Goal: Task Accomplishment & Management: Manage account settings

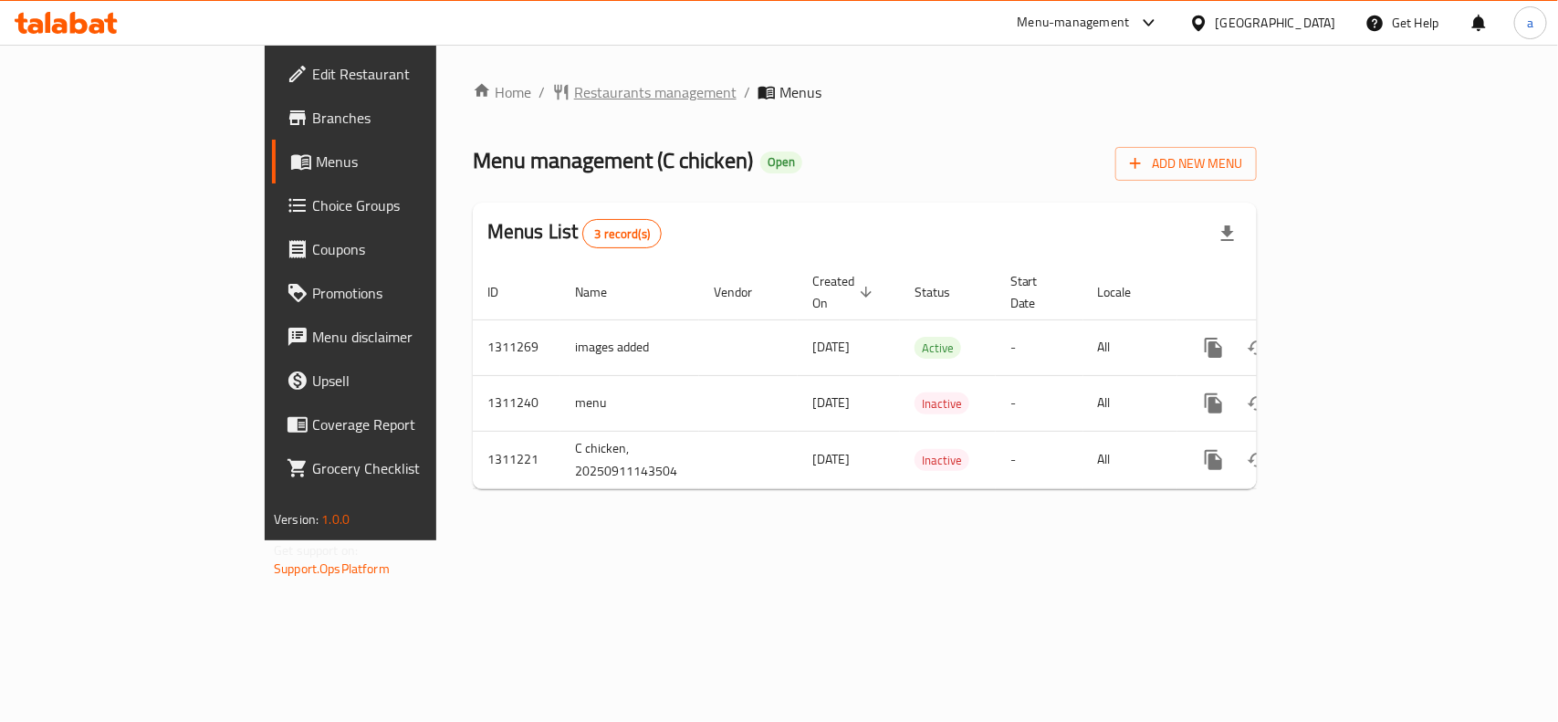
click at [574, 92] on span "Restaurants management" at bounding box center [655, 92] width 162 height 22
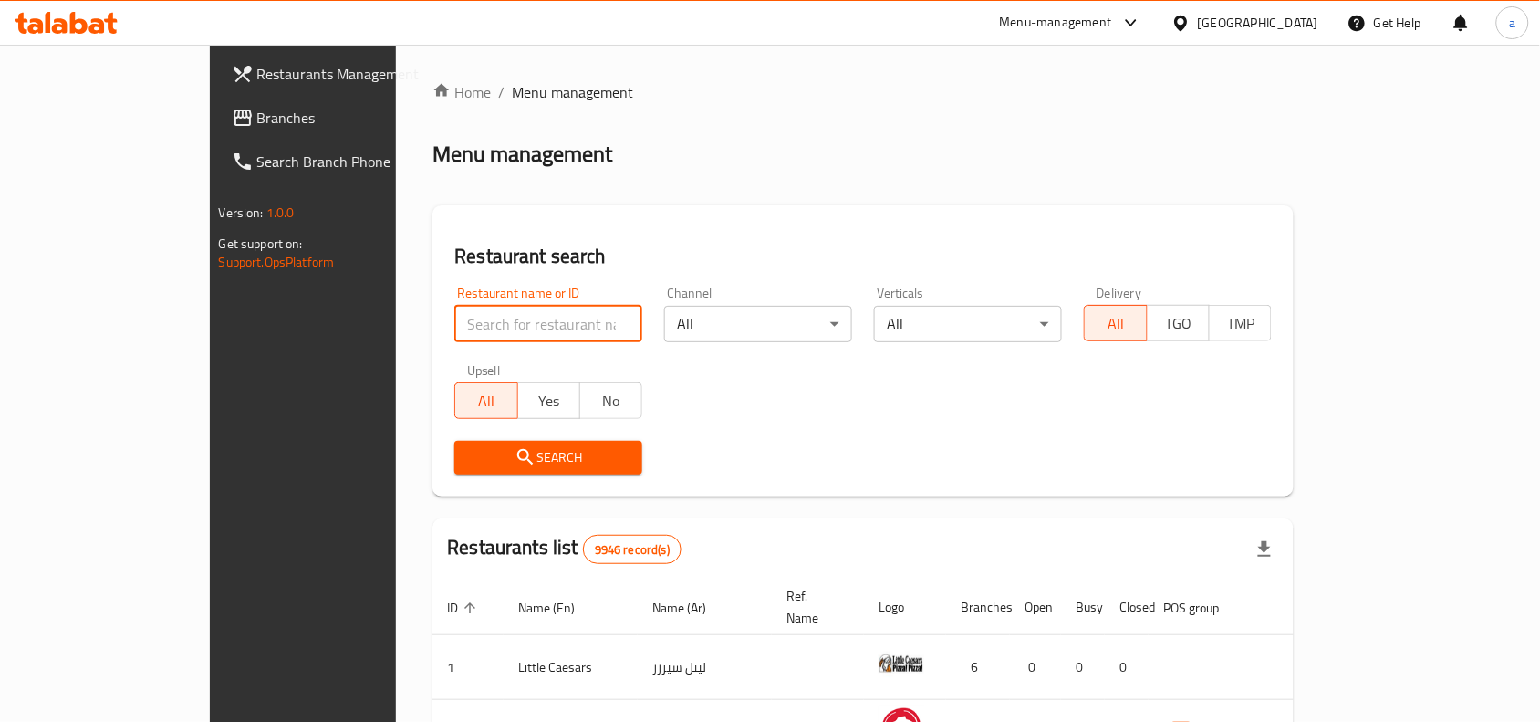
click at [454, 319] on input "search" at bounding box center [548, 324] width 188 height 37
paste input "705759"
type input "705759"
click button "Search" at bounding box center [548, 458] width 188 height 34
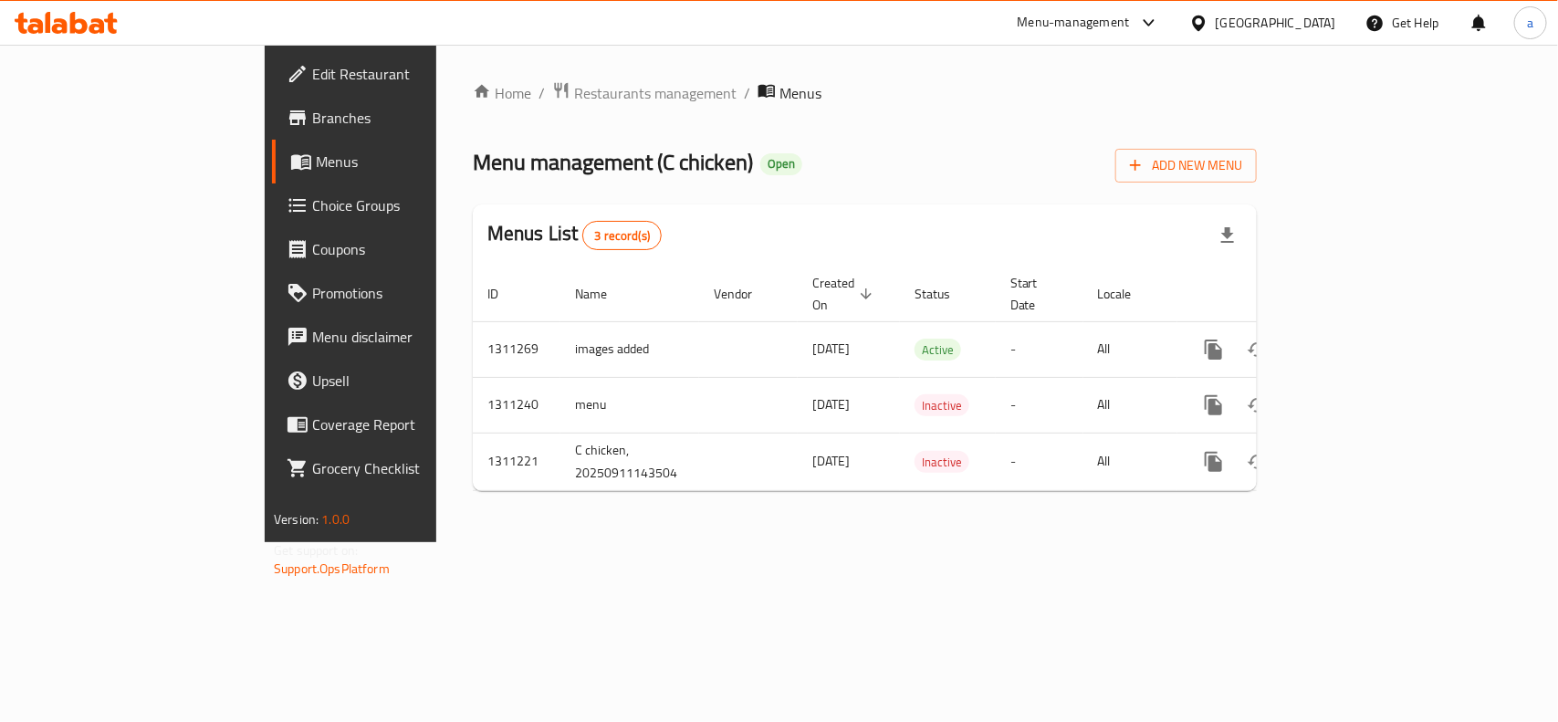
click at [312, 66] on span "Edit Restaurant" at bounding box center [411, 74] width 198 height 22
